Goal: Task Accomplishment & Management: Use online tool/utility

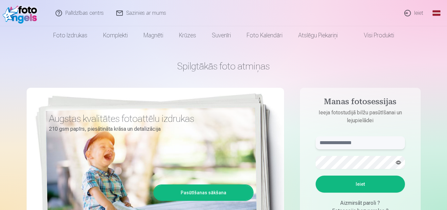
click at [330, 144] on input "text" at bounding box center [359, 142] width 89 height 13
type input "**********"
click at [353, 181] on button "Ieiet" at bounding box center [359, 184] width 89 height 17
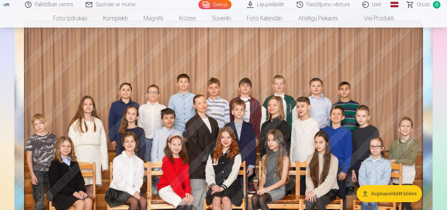
scroll to position [73, 0]
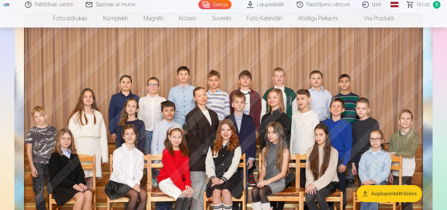
drag, startPoint x: 444, startPoint y: 10, endPoint x: 448, endPoint y: 10, distance: 3.6
click at [446, 10] on html "Palīdzības centrs Sazinies ar mums Galerija Lejupielādēt Pasūtījumu vēsture Izi…" at bounding box center [223, 32] width 447 height 210
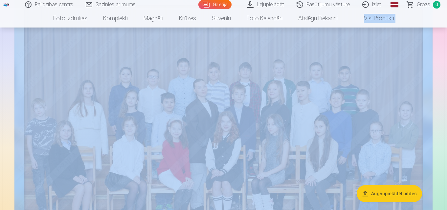
scroll to position [81, 0]
click at [345, 40] on img at bounding box center [223, 135] width 418 height 288
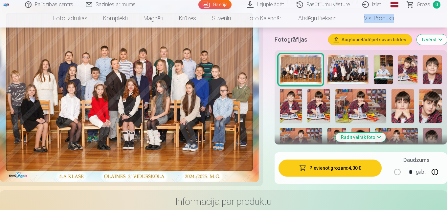
scroll to position [211, 0]
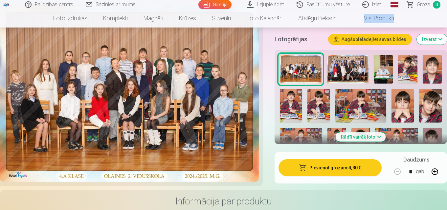
click at [342, 66] on img at bounding box center [347, 69] width 42 height 29
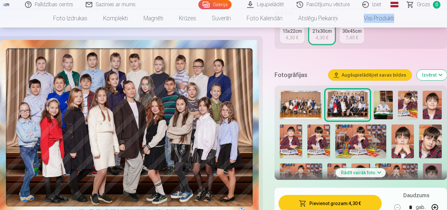
scroll to position [171, 0]
